Goal: Browse casually: Explore the website without a specific task or goal

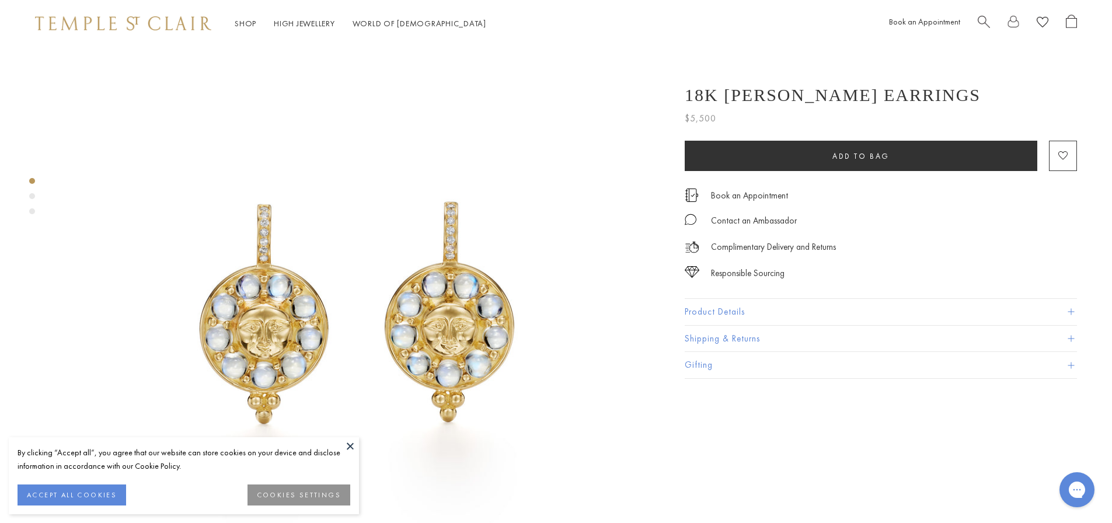
scroll to position [175, 0]
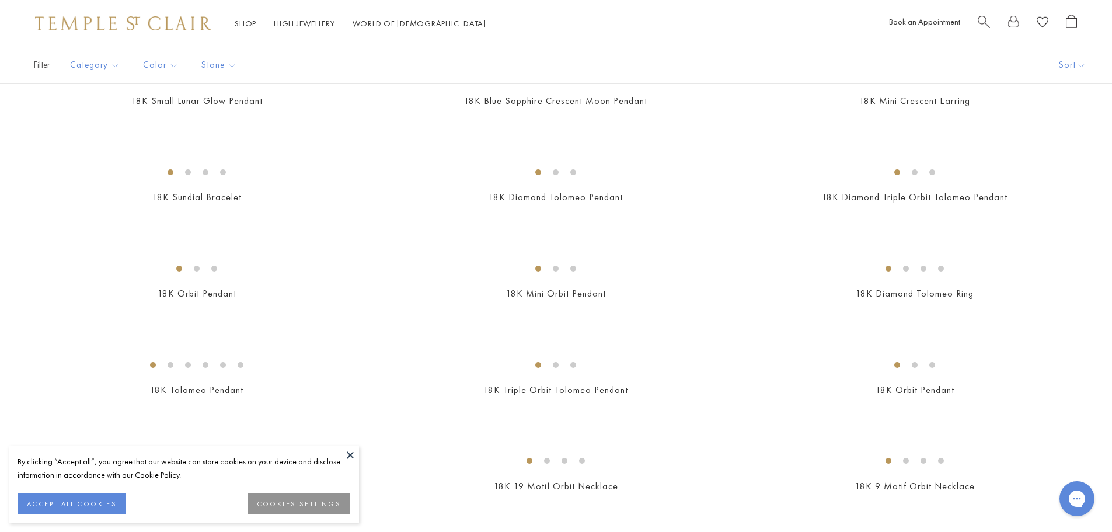
scroll to position [292, 0]
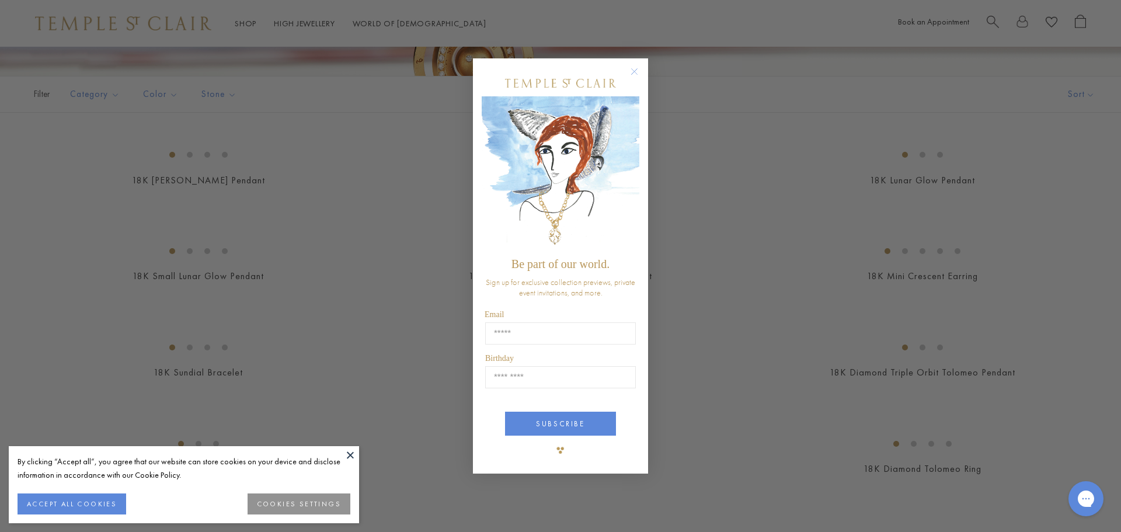
click at [353, 453] on button at bounding box center [350, 455] width 18 height 18
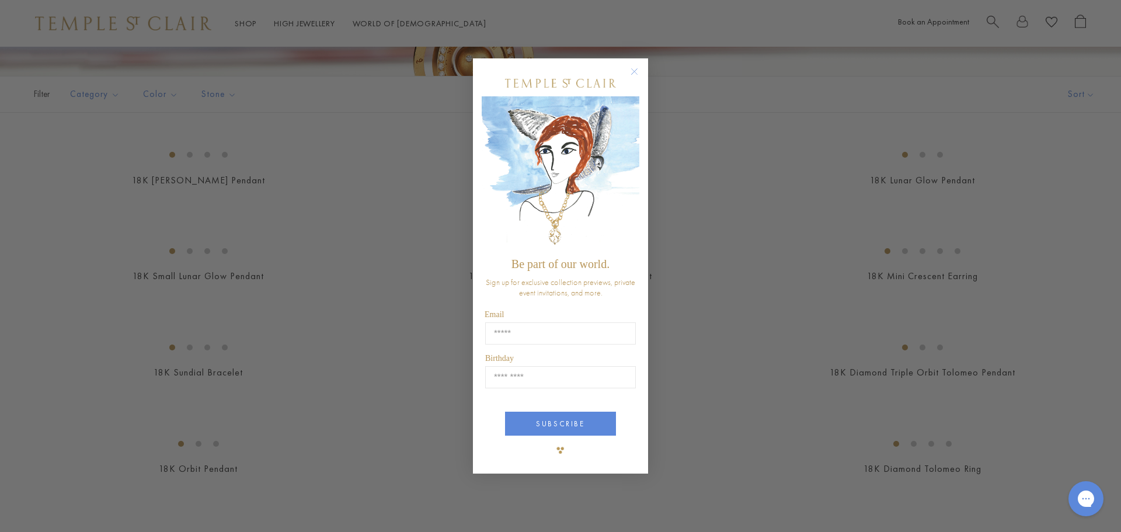
click at [634, 70] on circle "Close dialog" at bounding box center [634, 71] width 14 height 14
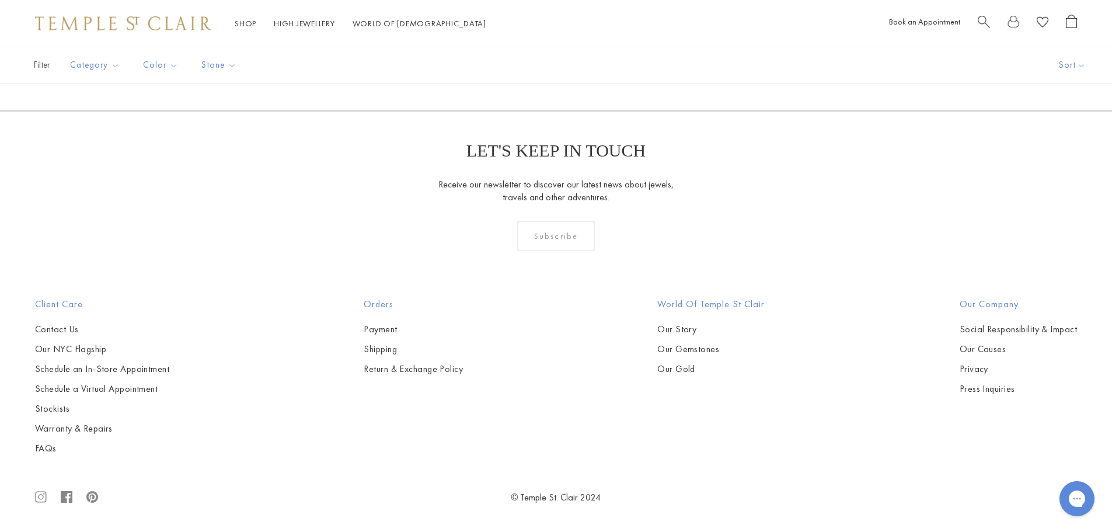
scroll to position [7003, 0]
